Goal: Communication & Community: Answer question/provide support

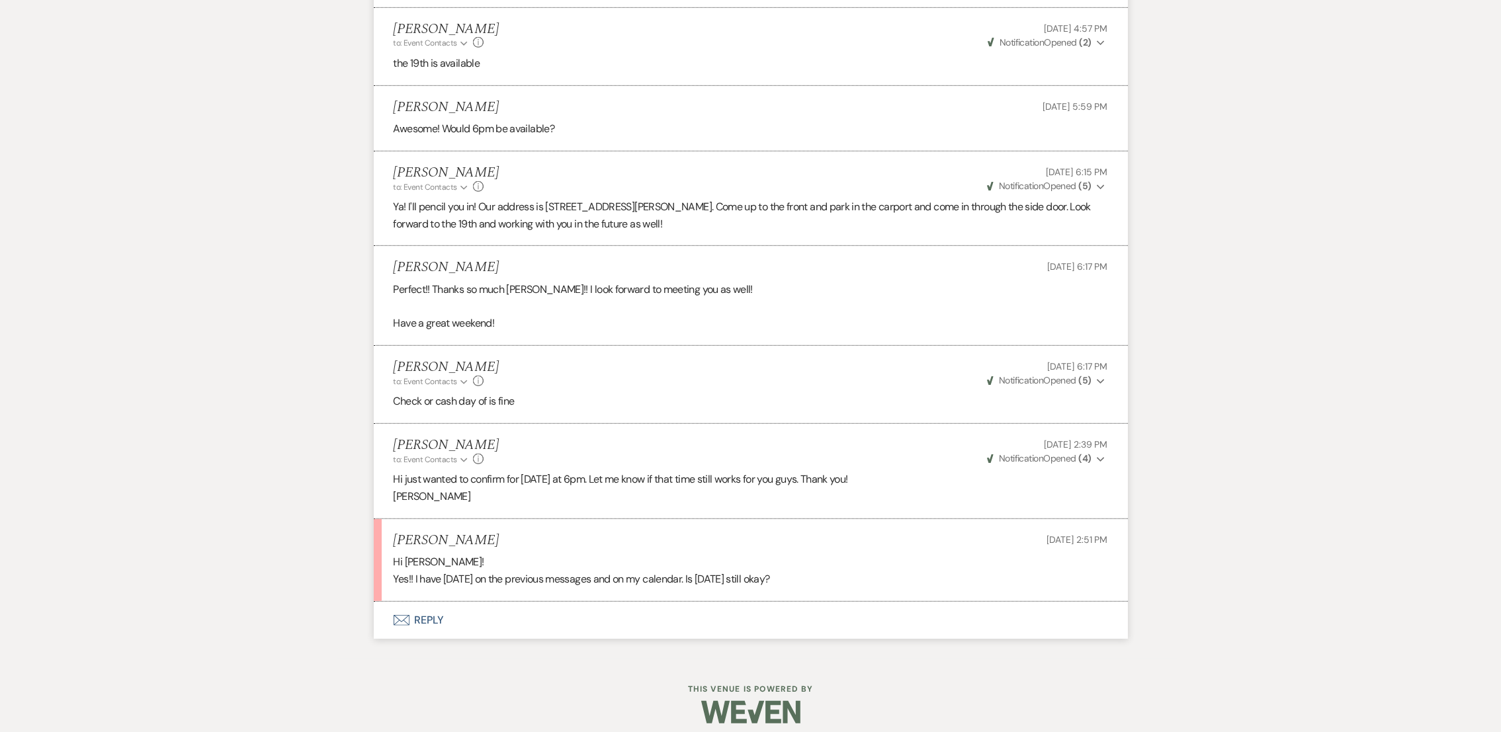
scroll to position [1034, 0]
click at [426, 618] on button "Envelope Reply" at bounding box center [751, 619] width 754 height 37
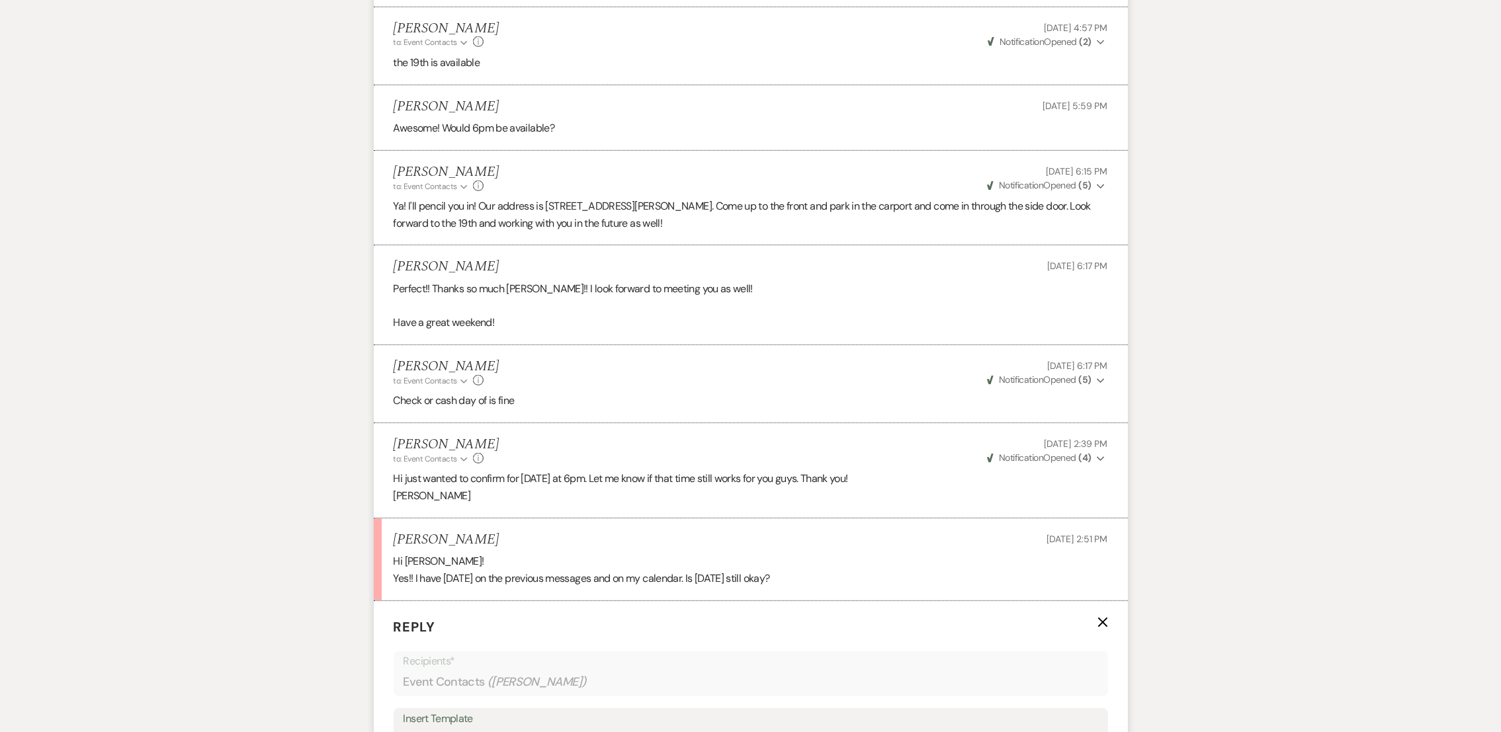
scroll to position [1417, 0]
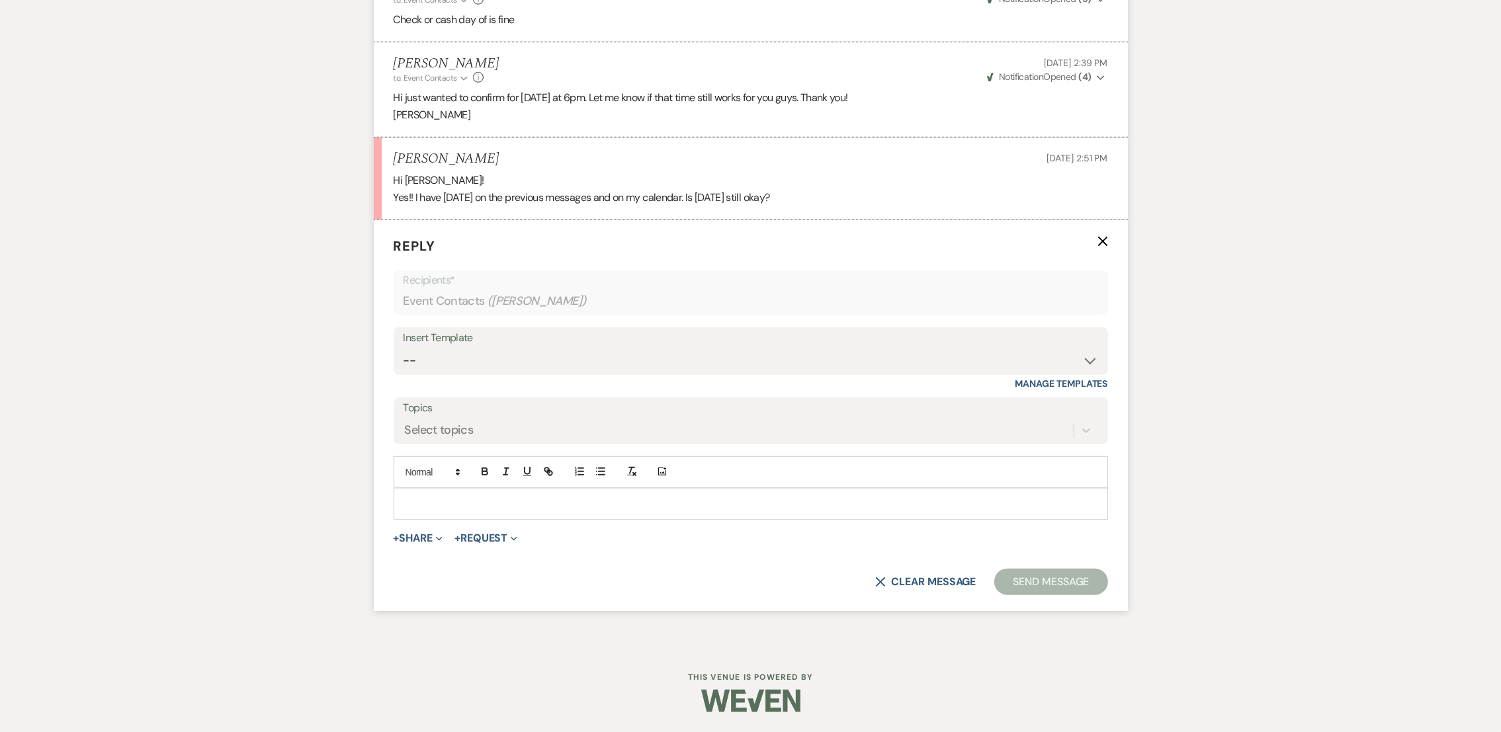
click at [708, 504] on p at bounding box center [750, 504] width 693 height 15
click at [1053, 587] on button "Send Message" at bounding box center [1050, 582] width 113 height 26
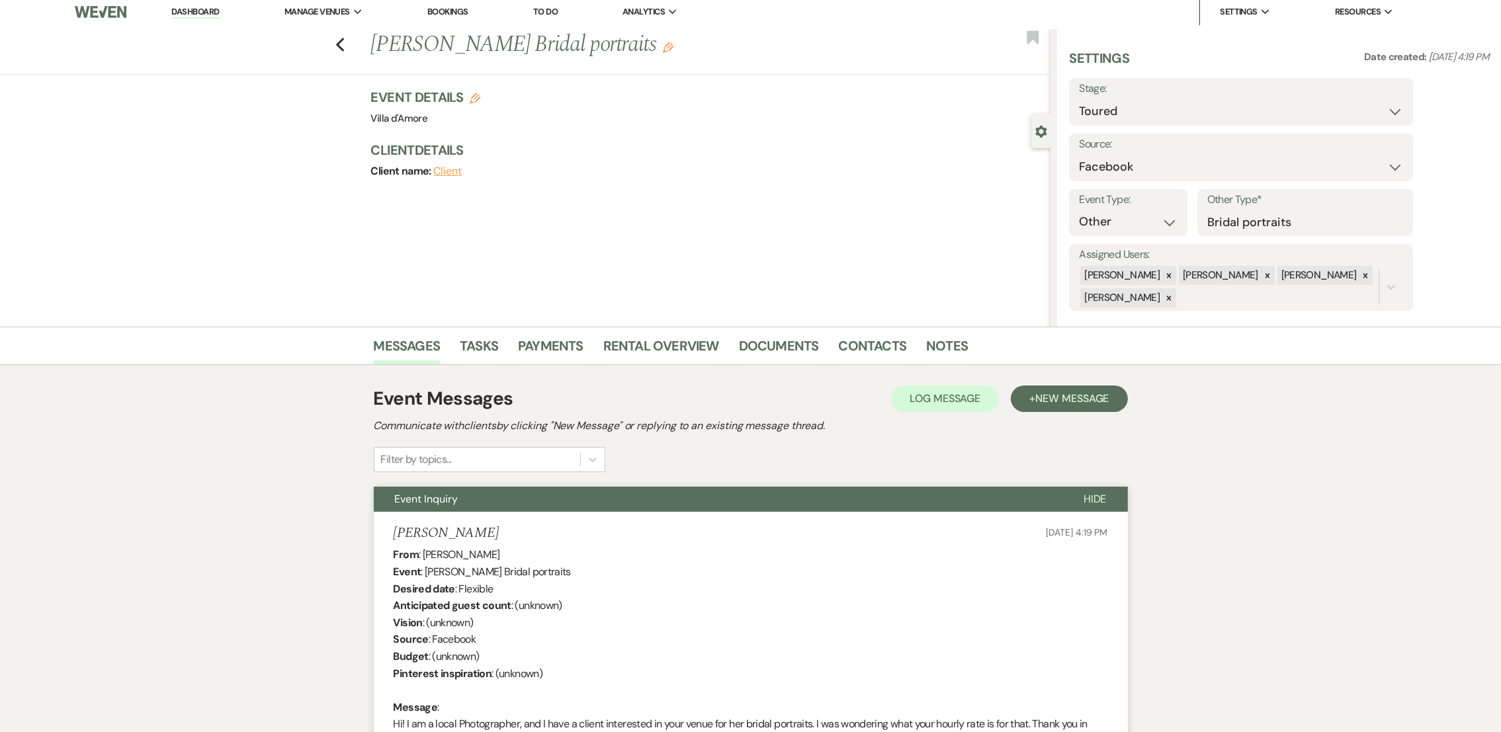
scroll to position [0, 0]
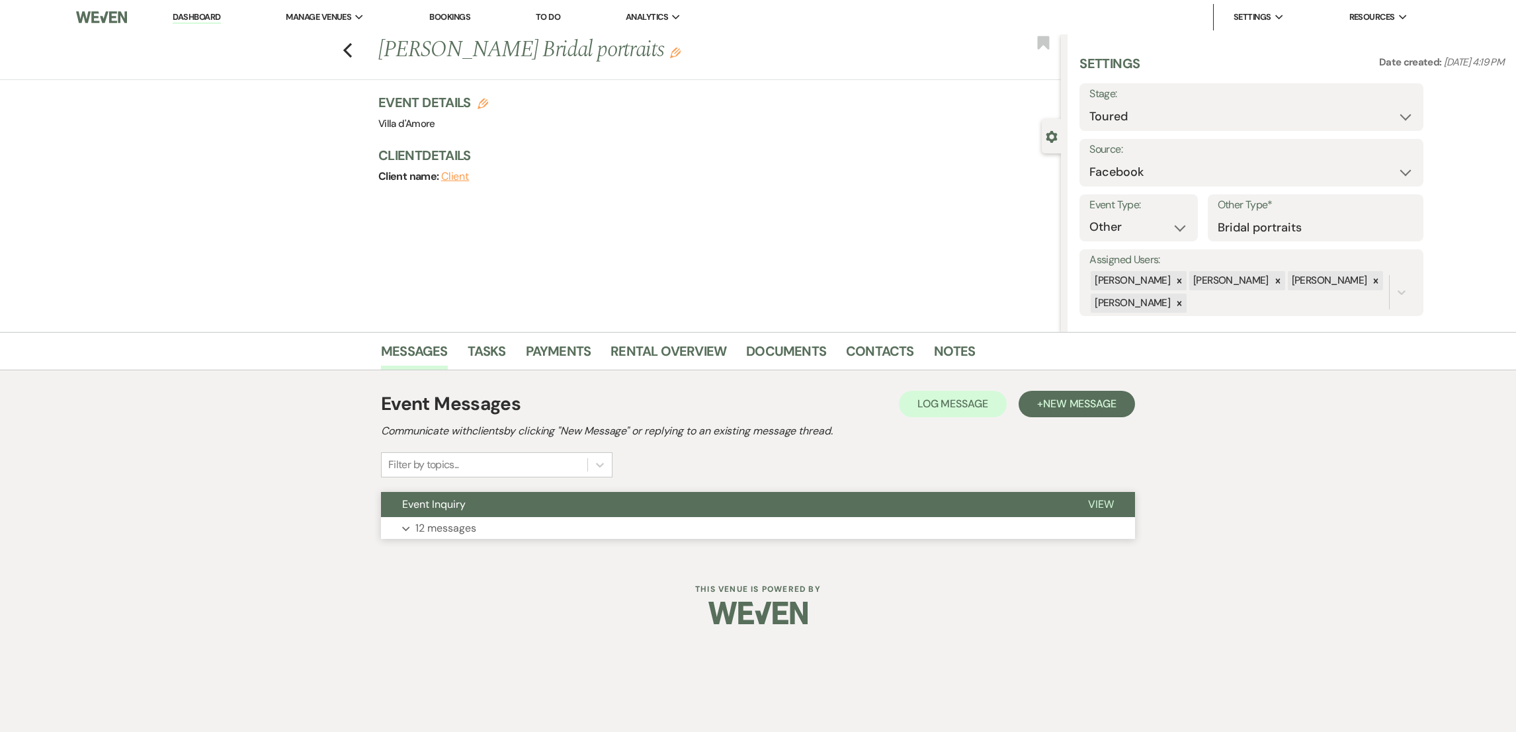
click at [428, 528] on p "12 messages" at bounding box center [445, 528] width 61 height 17
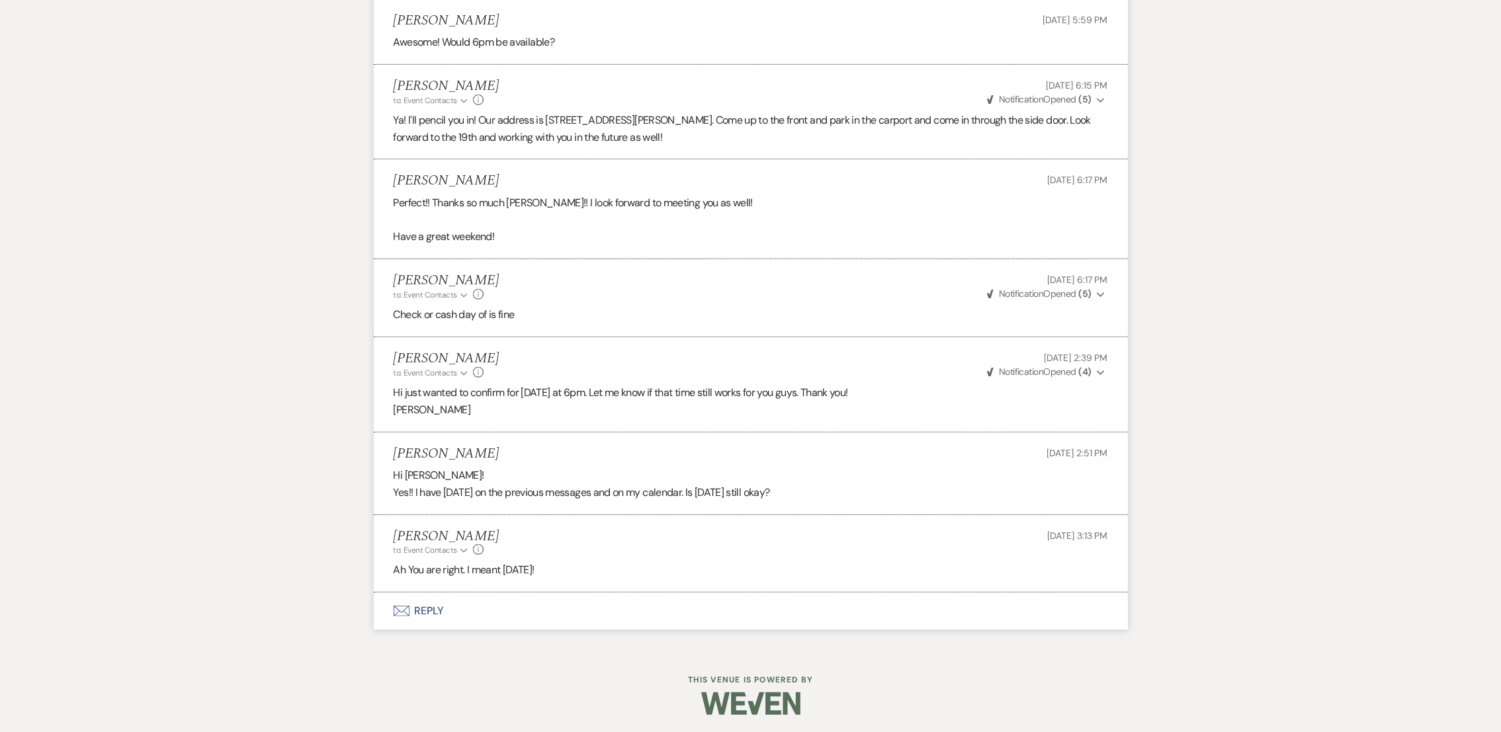
scroll to position [1122, 0]
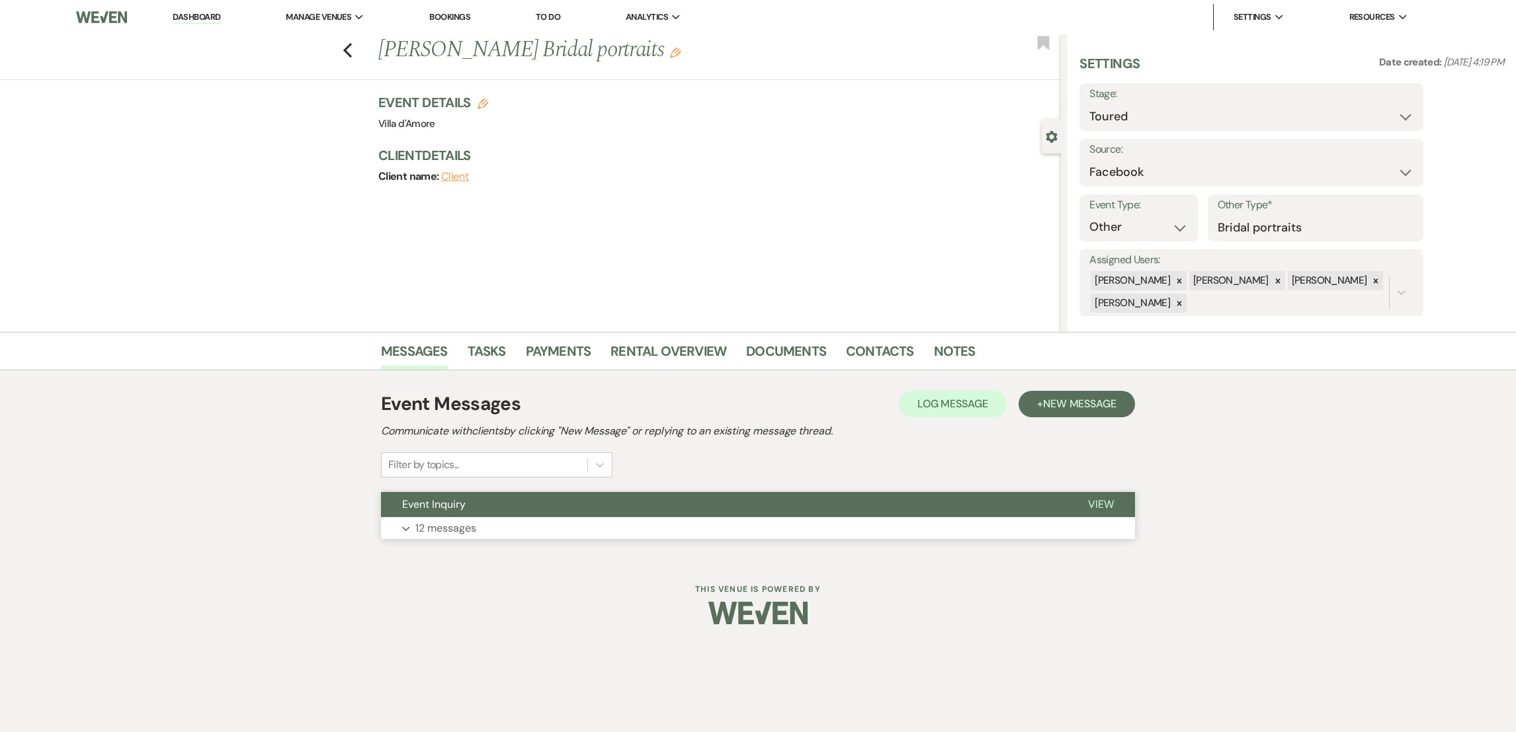
click at [463, 536] on p "12 messages" at bounding box center [445, 528] width 61 height 17
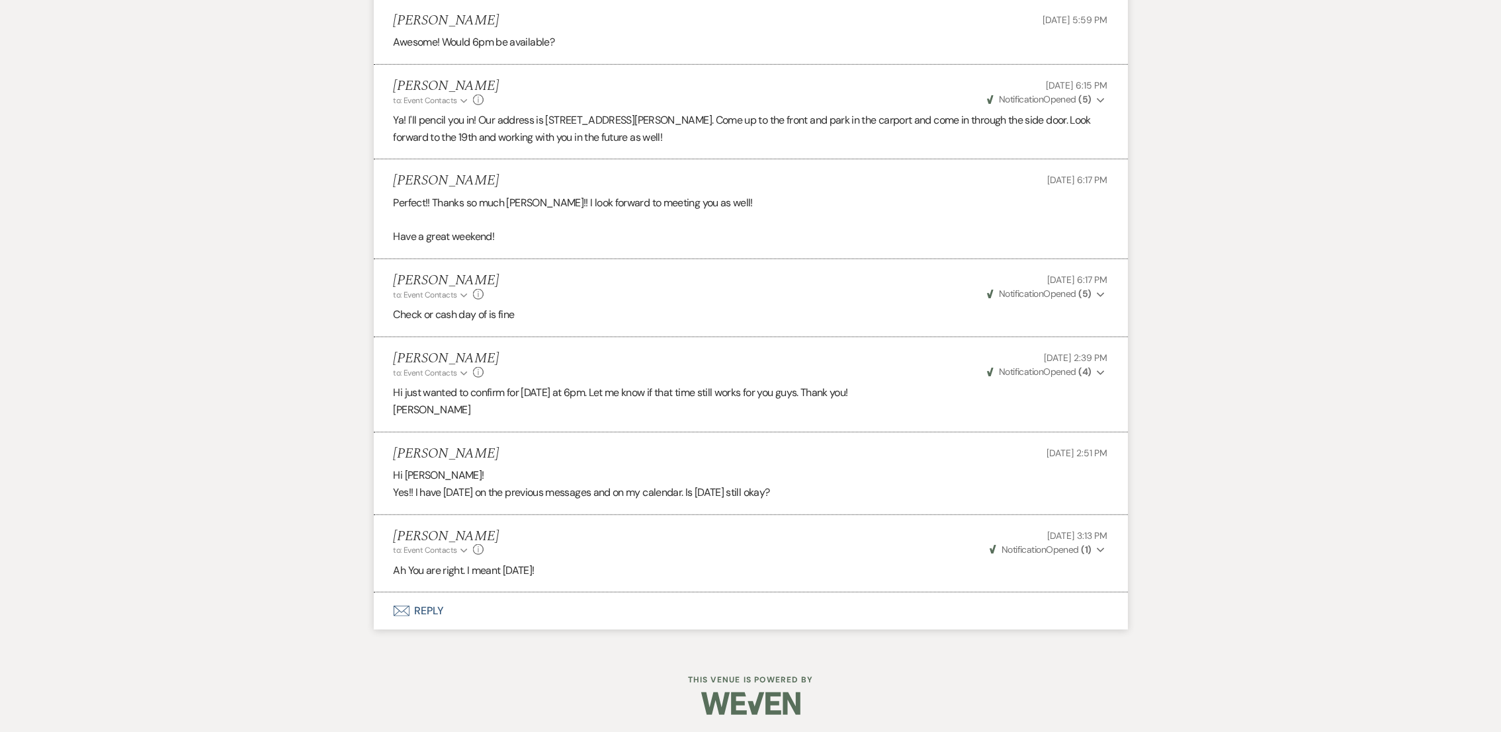
scroll to position [1122, 0]
